Goal: Task Accomplishment & Management: Use online tool/utility

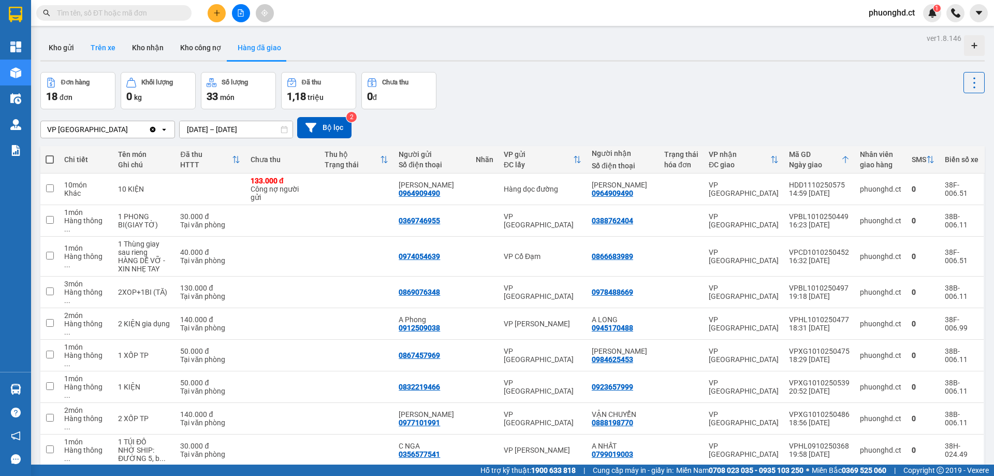
click at [115, 47] on button "Trên xe" at bounding box center [102, 47] width 41 height 25
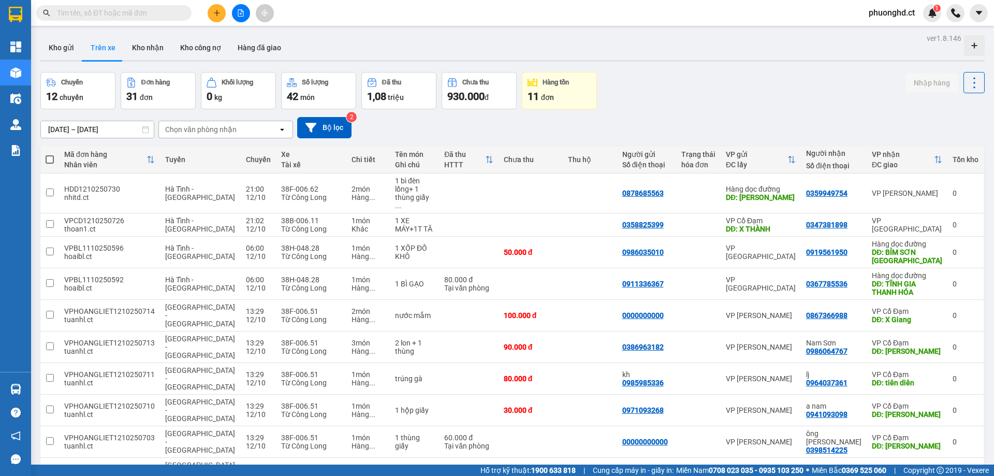
click at [222, 131] on div "Chọn văn phòng nhận" at bounding box center [200, 129] width 71 height 10
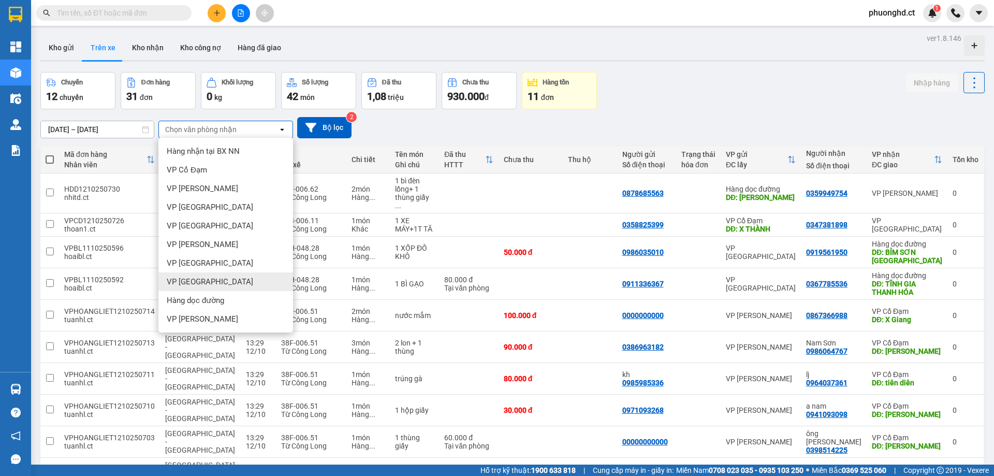
click at [193, 278] on span "VP [GEOGRAPHIC_DATA]" at bounding box center [210, 281] width 86 height 10
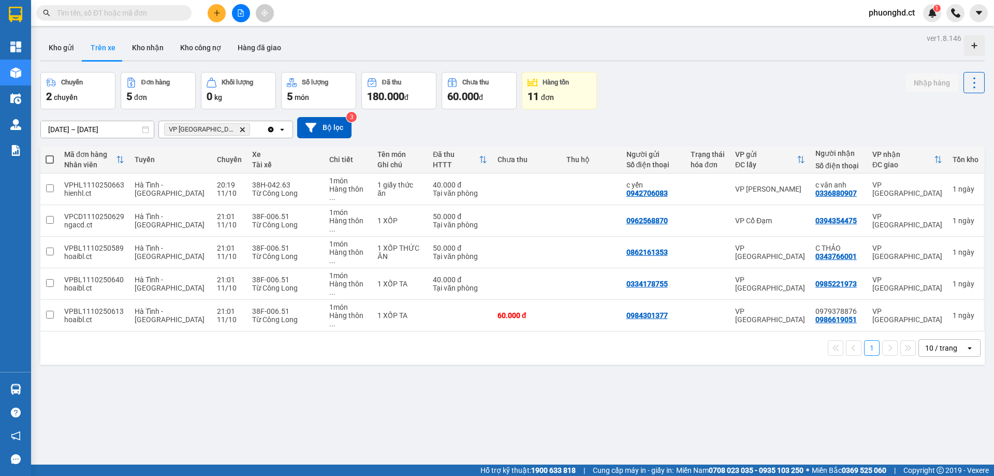
click at [409, 331] on div "1 10 / trang open" at bounding box center [512, 347] width 944 height 33
click at [407, 300] on td "1 XỐP TA" at bounding box center [399, 316] width 55 height 32
checkbox input "true"
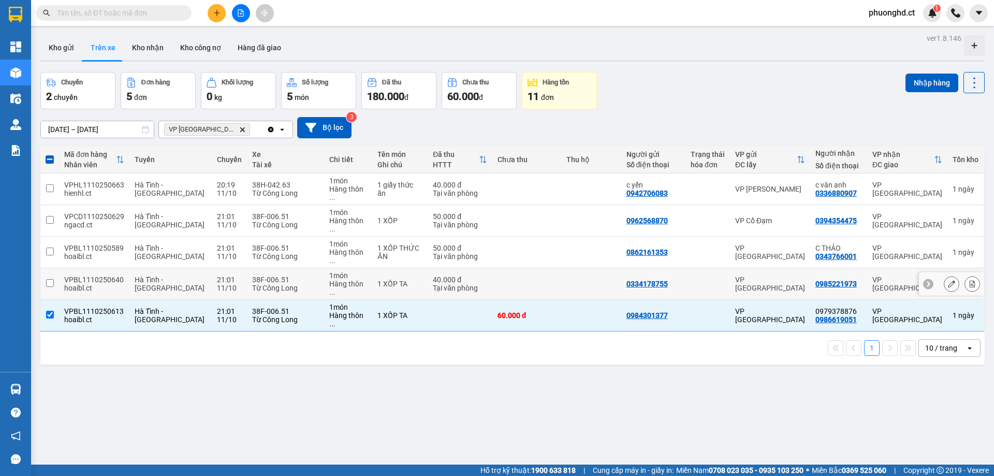
click at [572, 268] on td at bounding box center [591, 284] width 60 height 32
checkbox input "true"
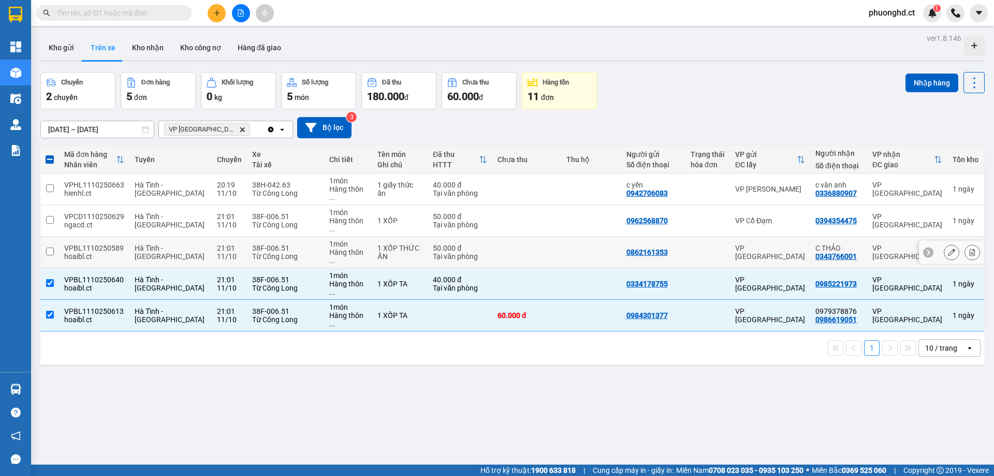
click at [586, 237] on td at bounding box center [591, 253] width 60 height 32
checkbox input "true"
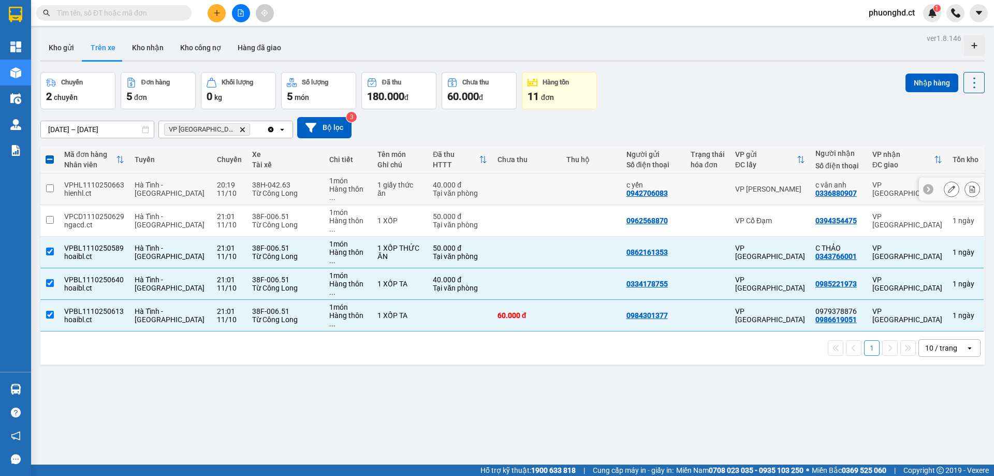
click at [550, 188] on td at bounding box center [526, 189] width 69 height 32
checkbox input "true"
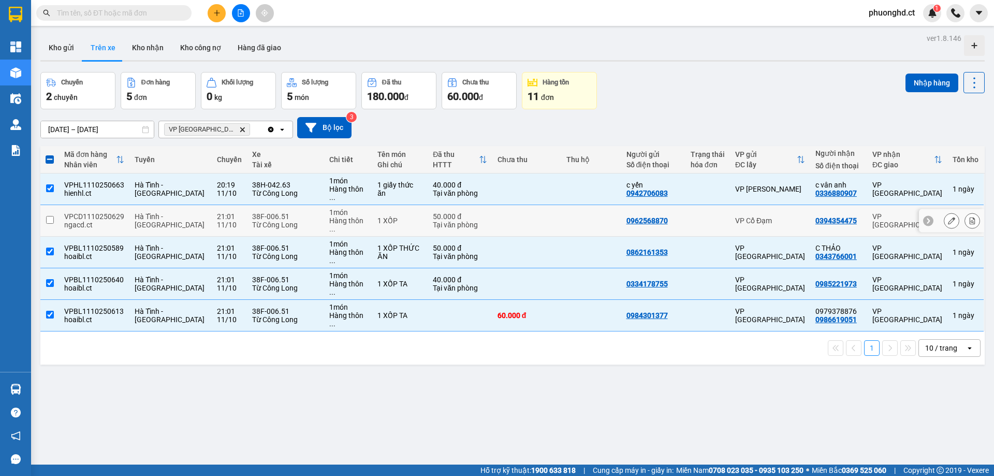
click at [546, 205] on td at bounding box center [526, 221] width 69 height 32
checkbox input "true"
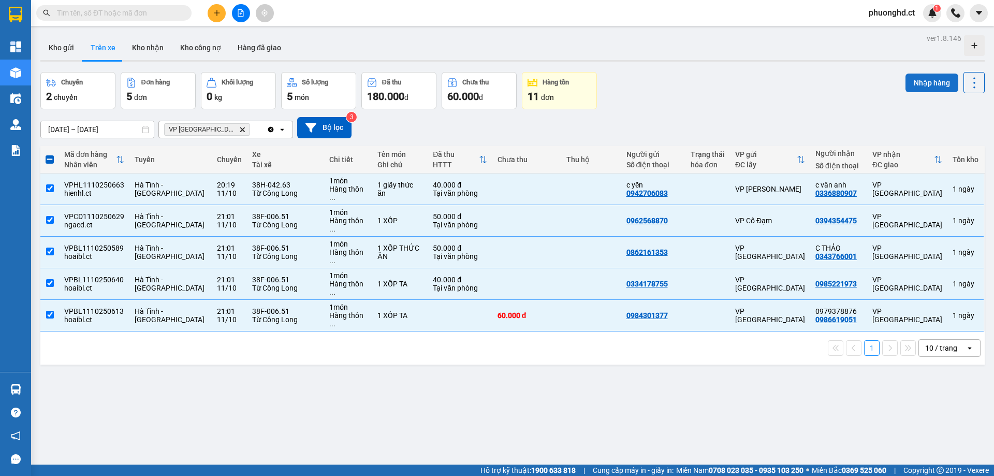
click at [940, 87] on button "Nhập hàng" at bounding box center [931, 82] width 53 height 19
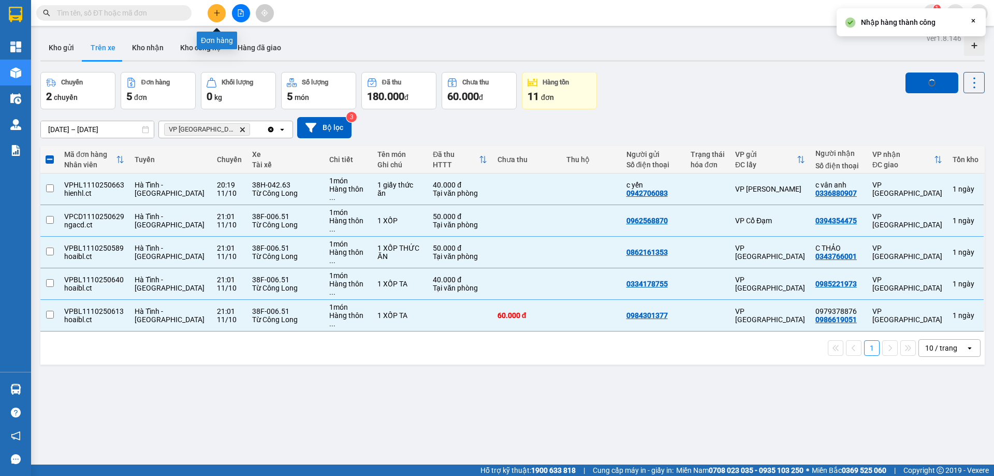
checkbox input "false"
